Goal: Check status: Check status

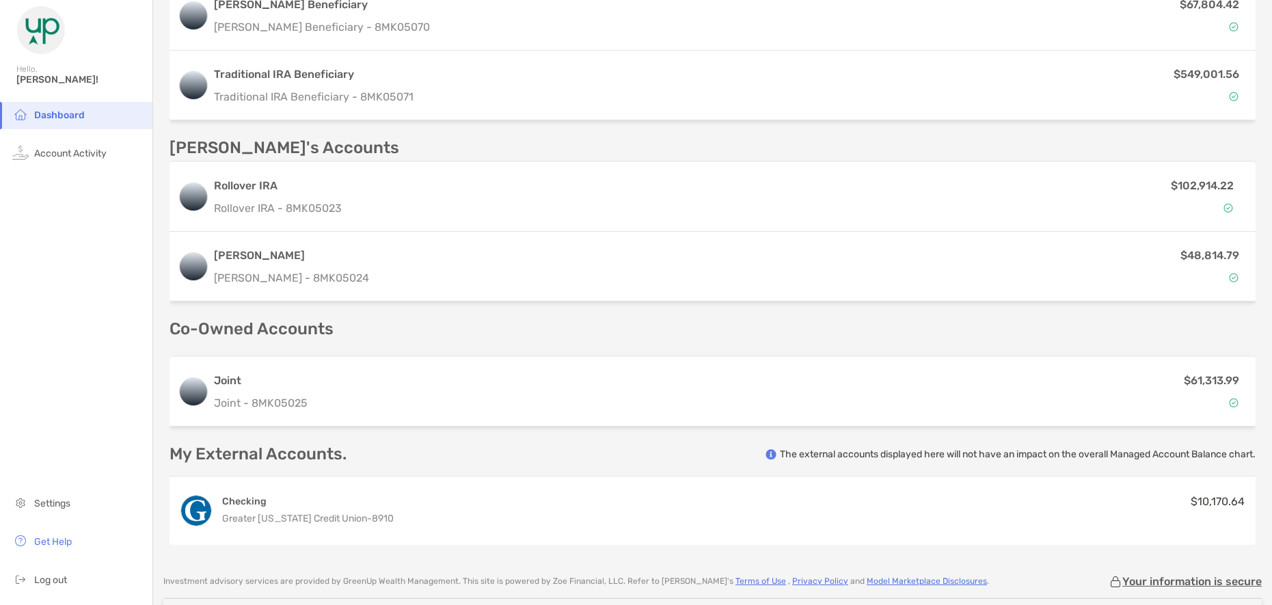
scroll to position [644, 0]
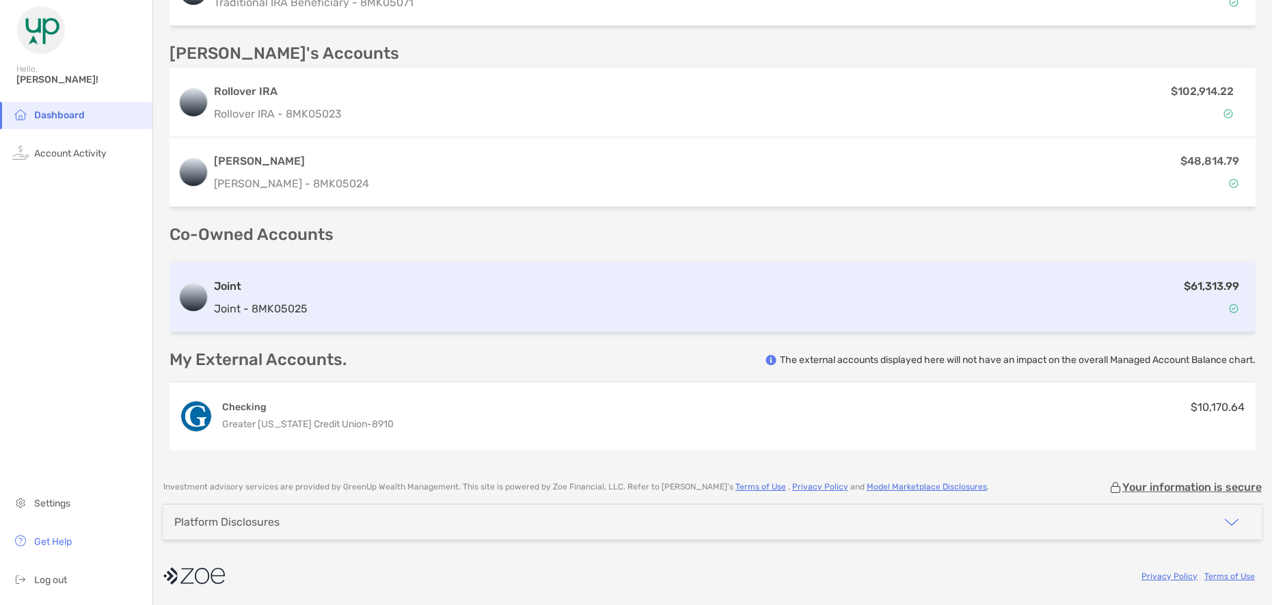
click at [415, 305] on div "$61,313.99" at bounding box center [780, 298] width 934 height 40
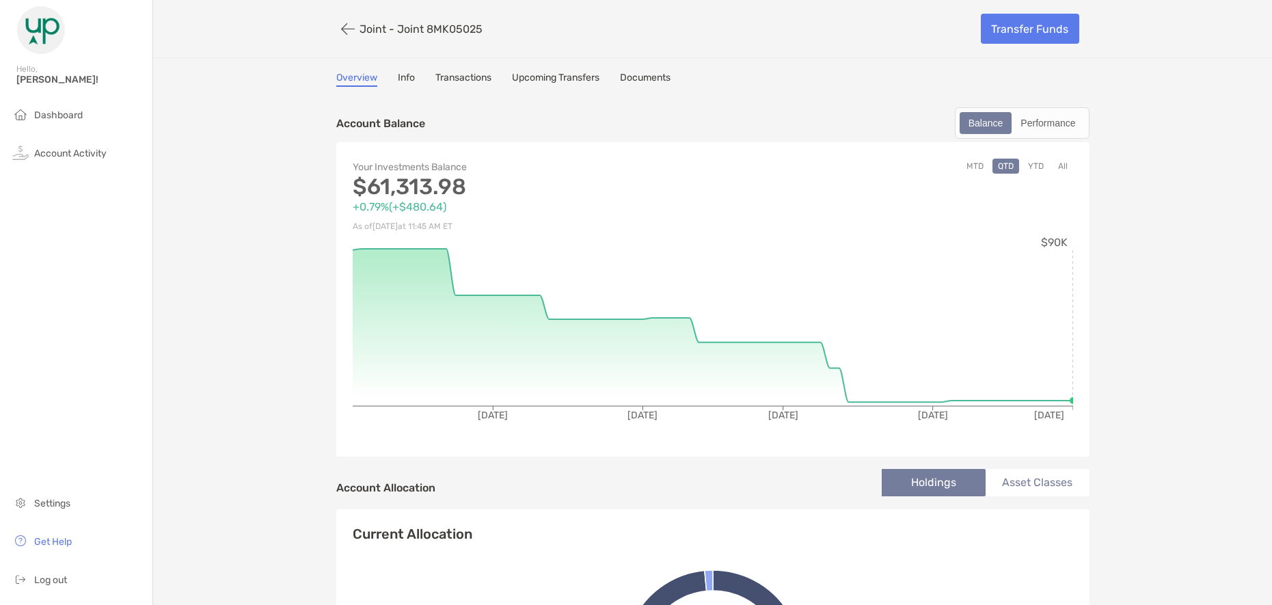
click at [557, 74] on link "Upcoming Transfers" at bounding box center [556, 79] width 88 height 15
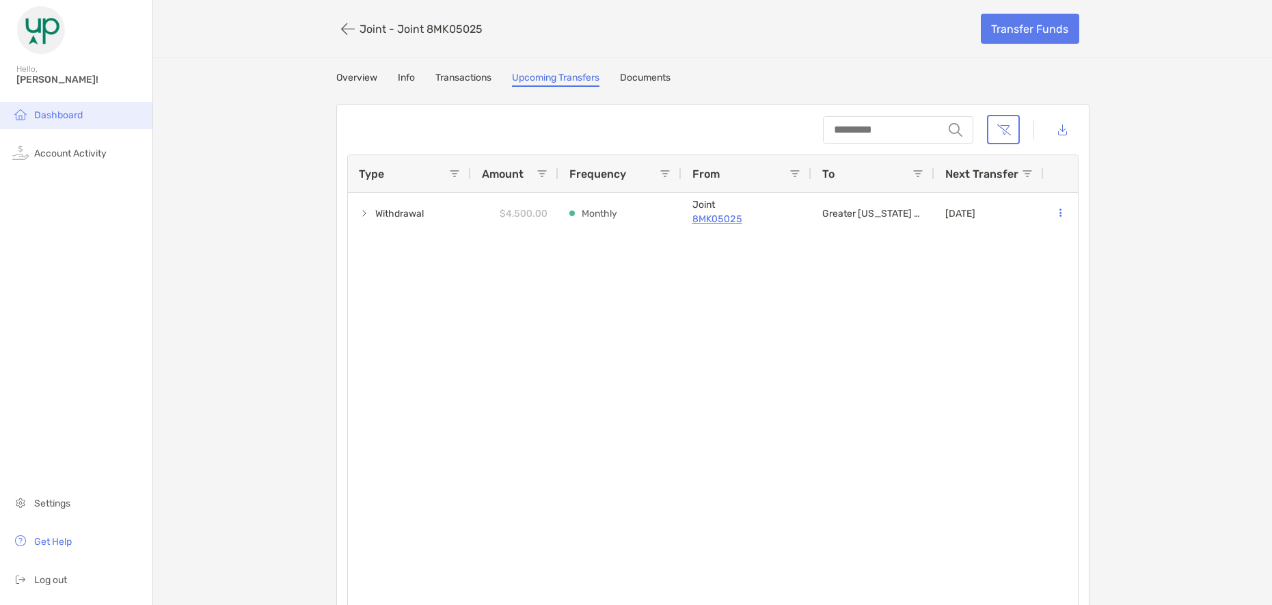
click at [61, 117] on span "Dashboard" at bounding box center [58, 115] width 49 height 12
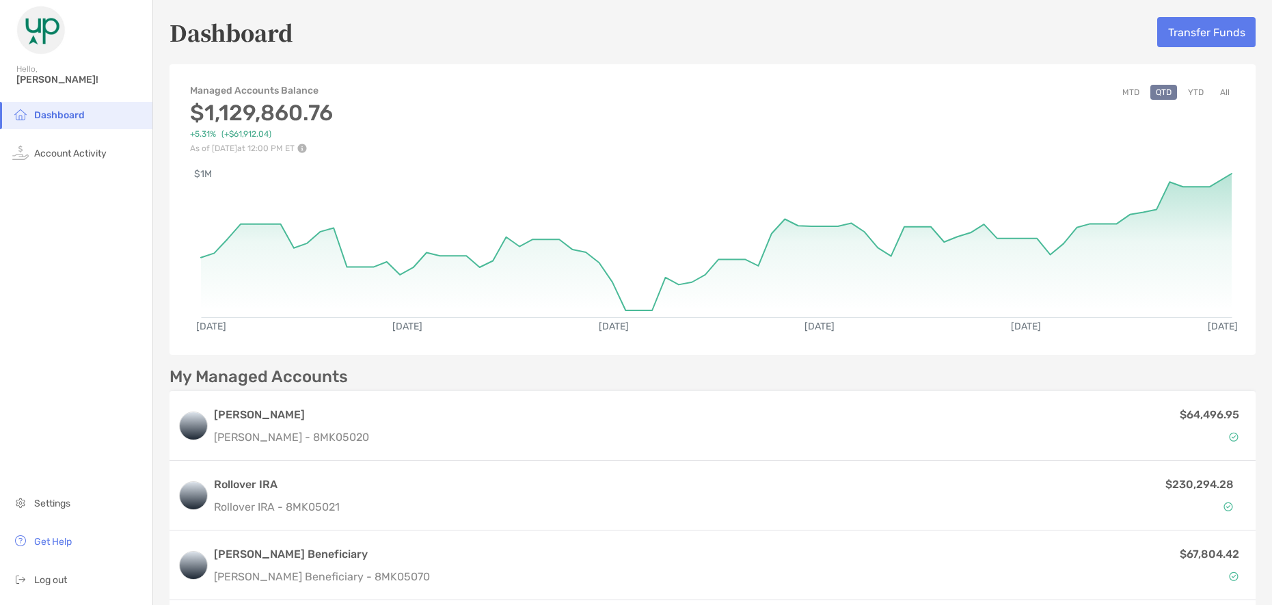
click at [1193, 92] on button "YTD" at bounding box center [1196, 92] width 27 height 15
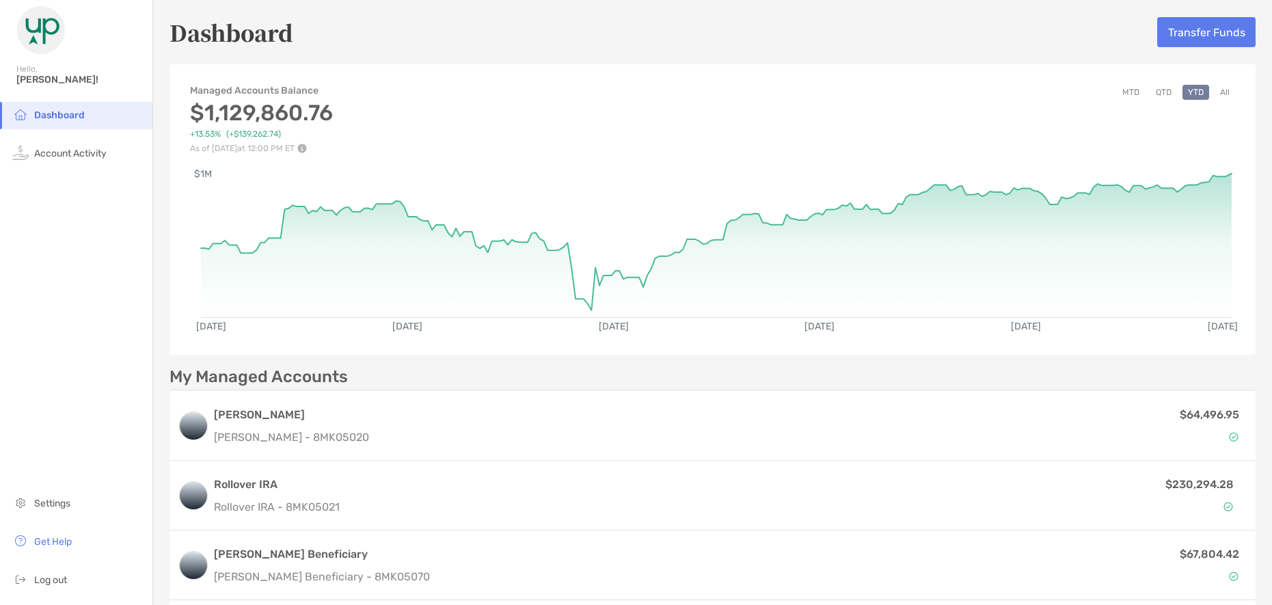
click at [485, 22] on div "Dashboard Transfer Funds" at bounding box center [713, 31] width 1086 height 31
